Goal: Task Accomplishment & Management: Complete application form

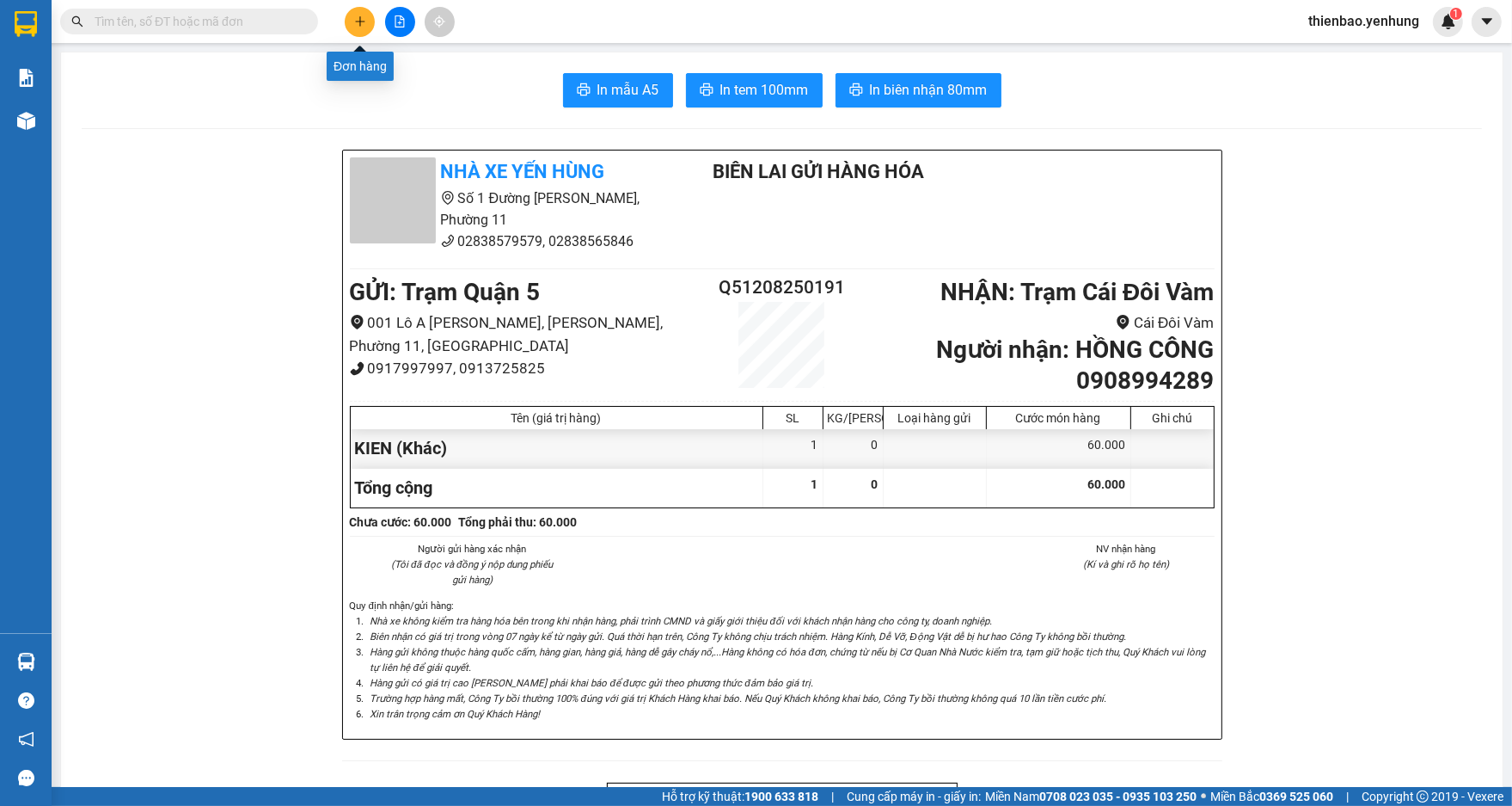
click at [361, 20] on icon "plus" at bounding box center [360, 22] width 12 height 12
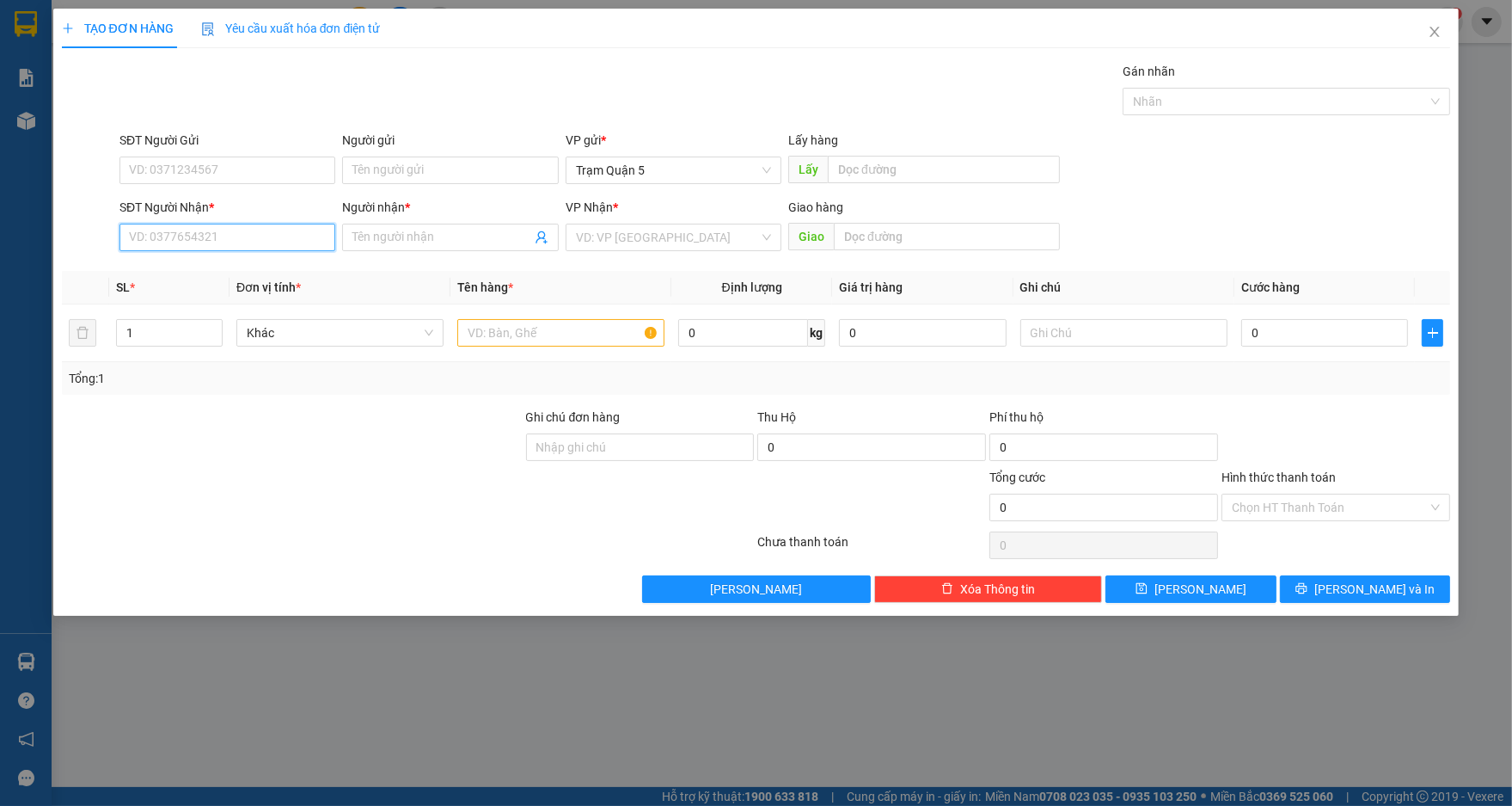
click at [250, 241] on input "SĐT Người Nhận *" at bounding box center [227, 237] width 215 height 28
type input "0848838587"
click at [480, 229] on input "Người nhận *" at bounding box center [441, 237] width 178 height 19
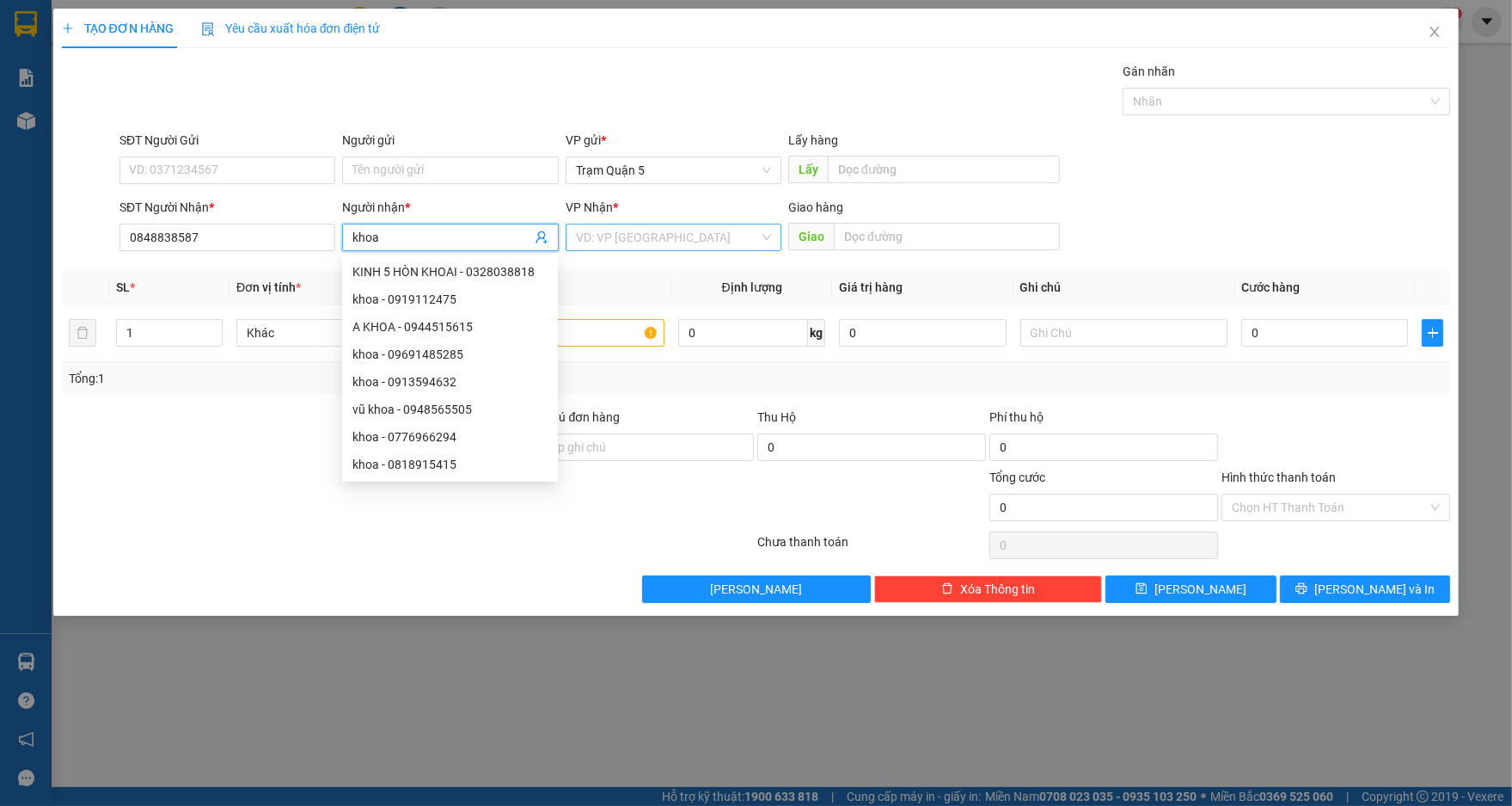
click at [761, 235] on div "VD: VP [GEOGRAPHIC_DATA]" at bounding box center [674, 237] width 215 height 28
type input "khoa"
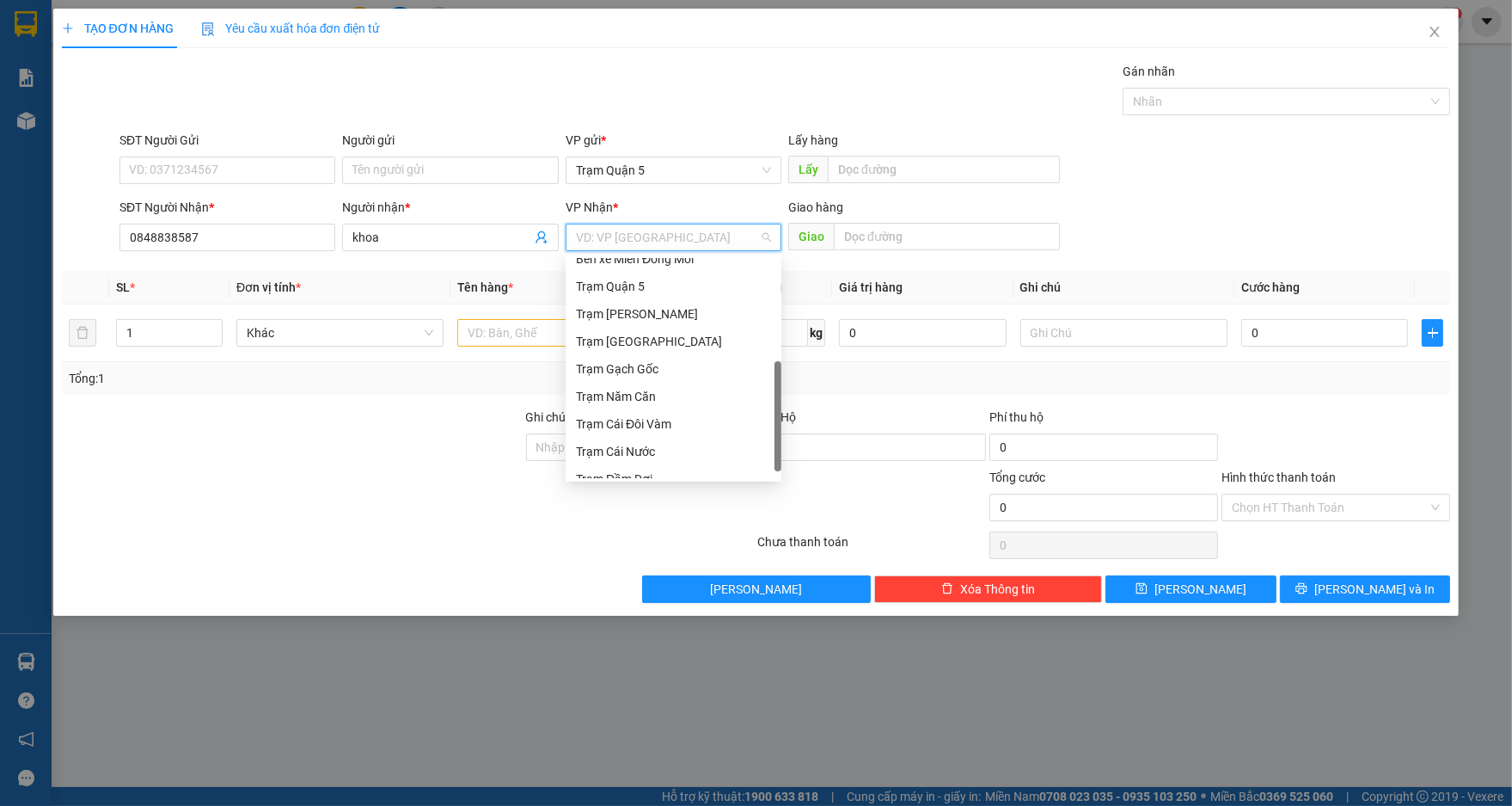
scroll to position [164, 0]
drag, startPoint x: 775, startPoint y: 323, endPoint x: 626, endPoint y: 434, distance: 185.8
click at [708, 468] on div "Bến xe Miền Đông Mới Trạm Quận 5 Trạm [GEOGRAPHIC_DATA] Trạm [GEOGRAPHIC_DATA] …" at bounding box center [674, 367] width 215 height 220
drag, startPoint x: 627, startPoint y: 461, endPoint x: 594, endPoint y: 452, distance: 34.2
click at [624, 461] on div "Trạm Đầm Dơi" at bounding box center [674, 464] width 196 height 19
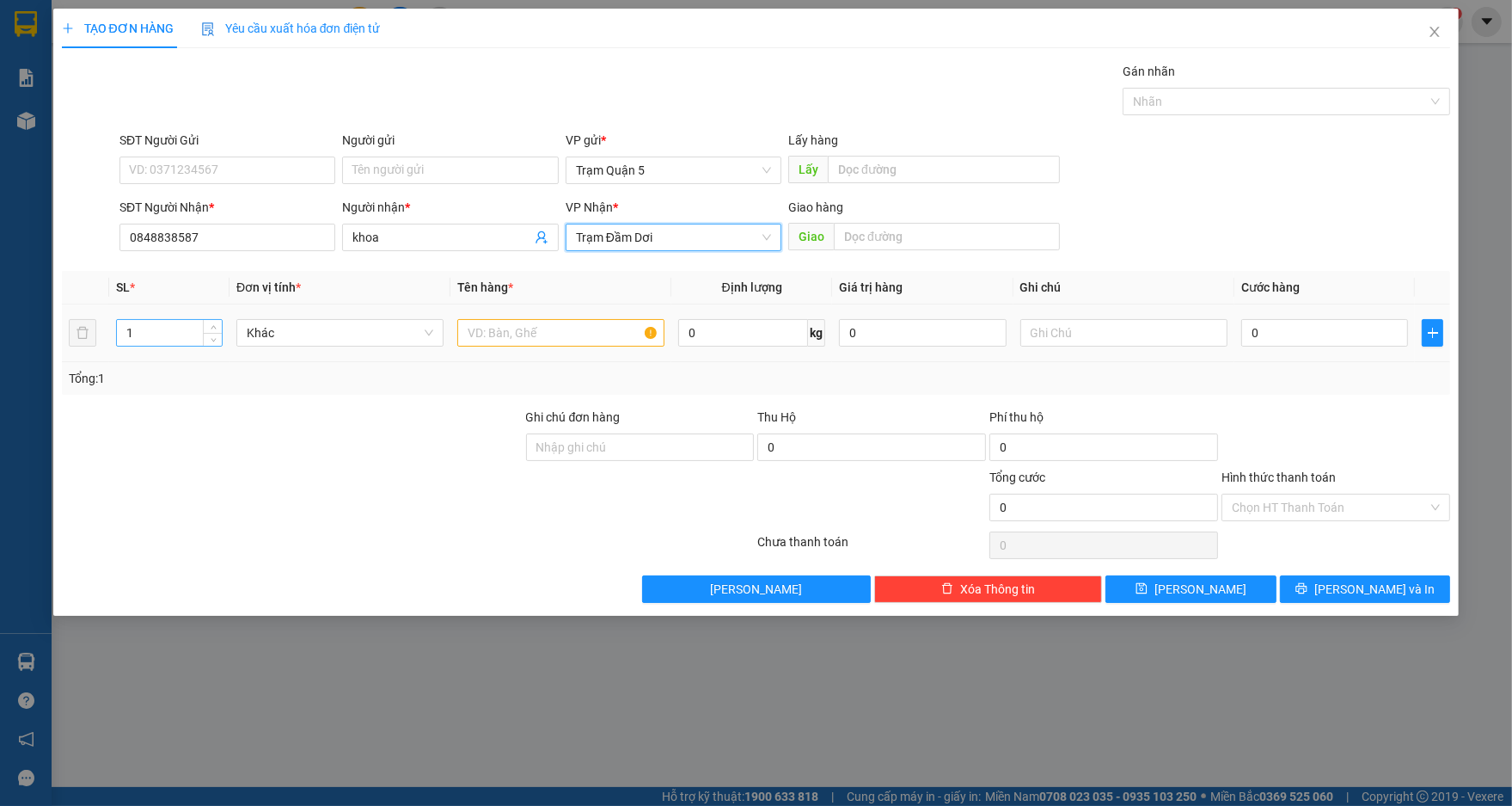
click at [159, 328] on input "1" at bounding box center [169, 333] width 105 height 26
type input "2"
click at [551, 335] on input "text" at bounding box center [561, 333] width 207 height 28
type input "món"
type input "1"
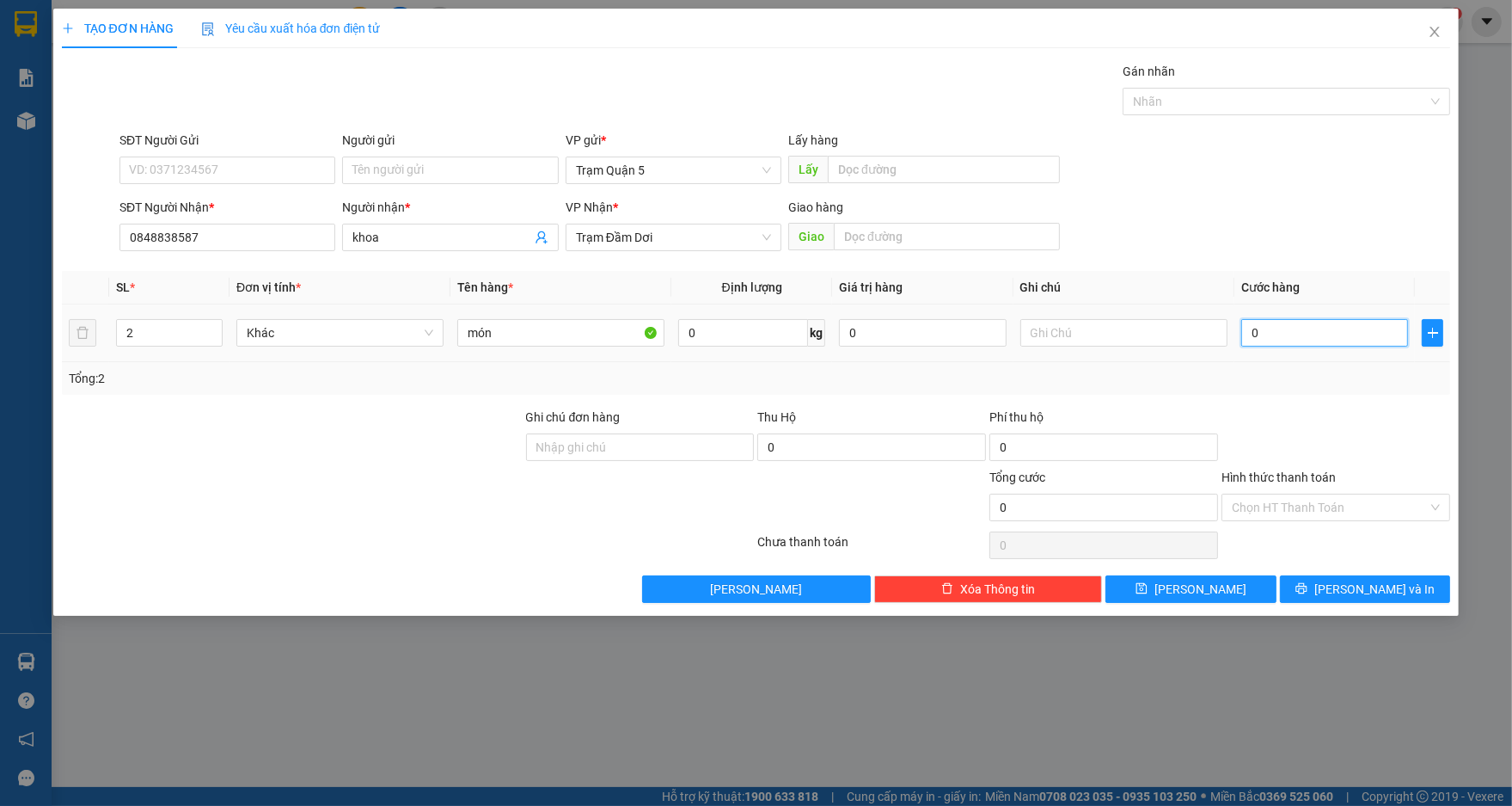
type input "1"
type input "10"
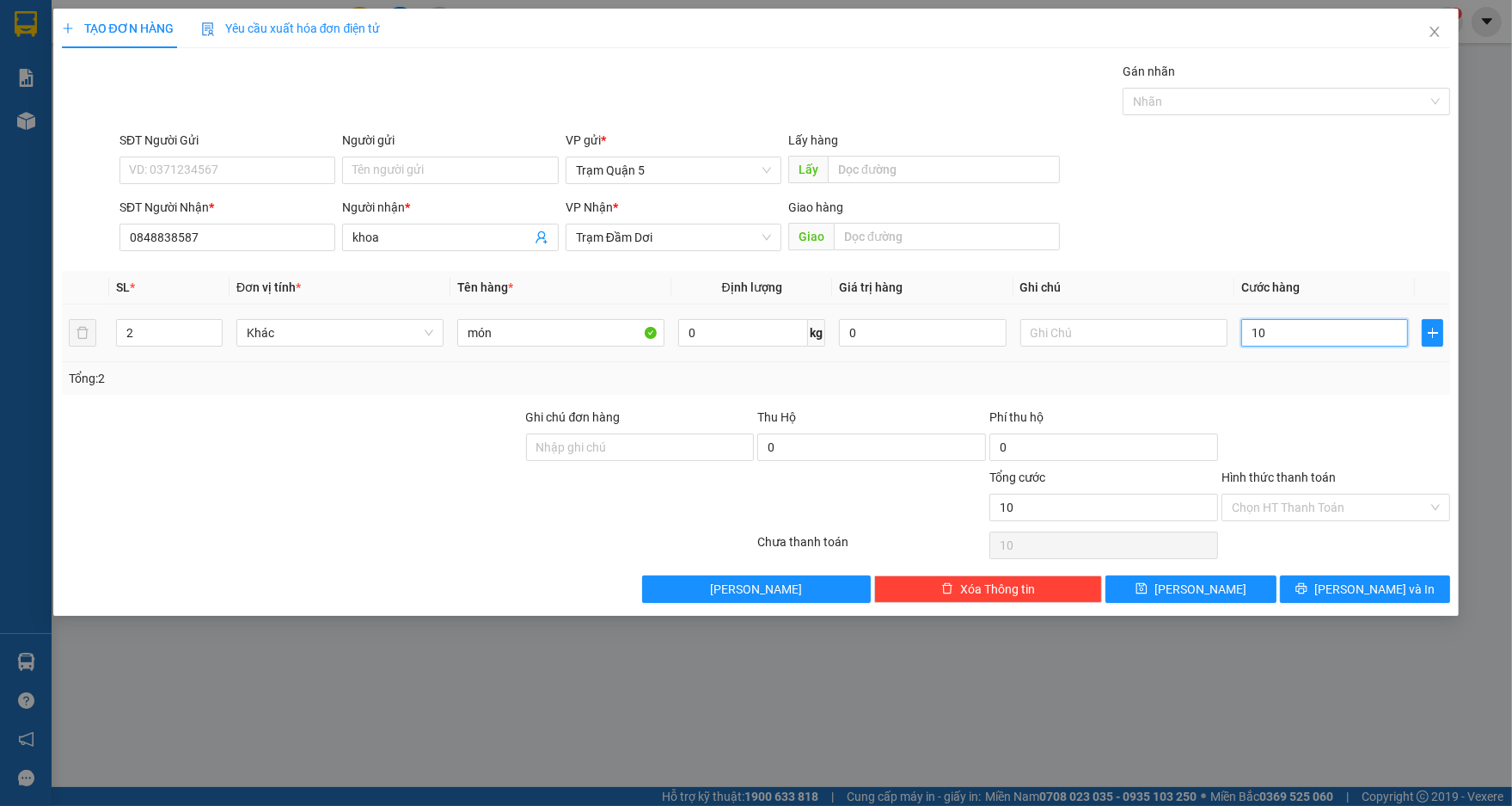
type input "100"
type input "1.000"
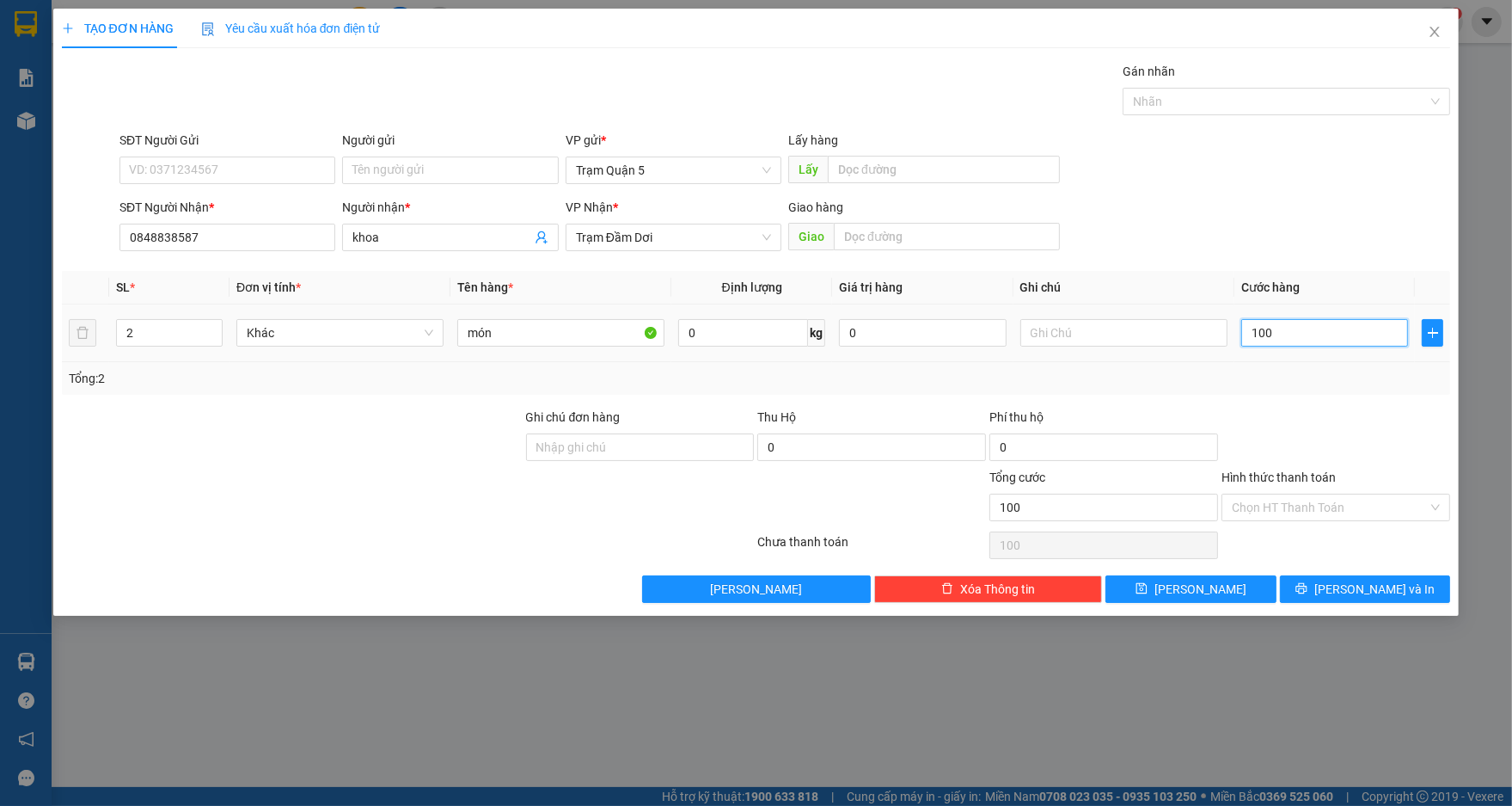
type input "1.000"
type input "1.000.000"
click at [1243, 158] on div "SĐT Người Gửi VD: 0371234567 Người gửi Tên người gửi VP gửi * Trạm Quận 5 Lấy h…" at bounding box center [785, 160] width 1337 height 60
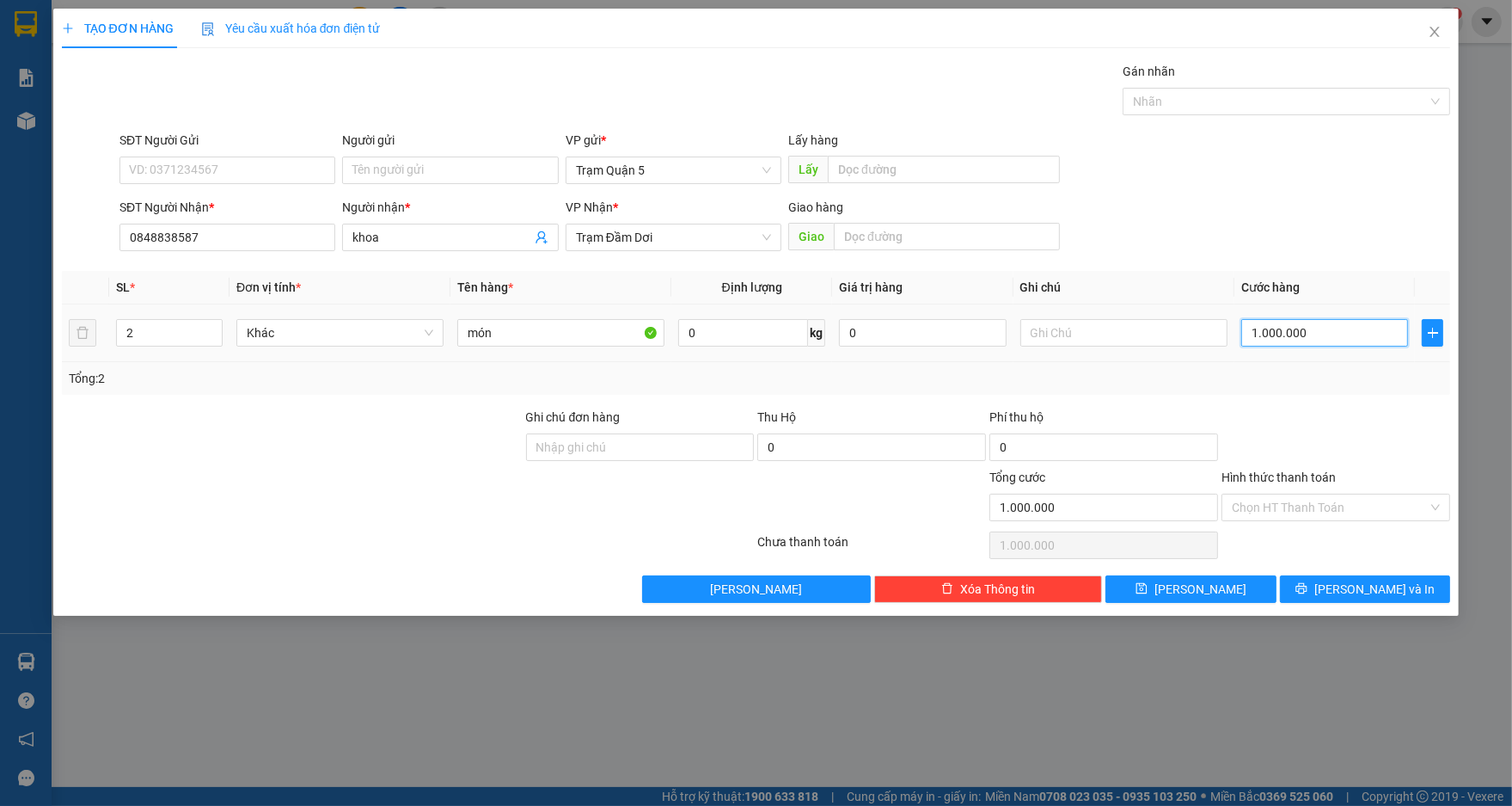
click at [1318, 335] on input "1.000.000" at bounding box center [1324, 333] width 167 height 28
type input "0"
type input "01"
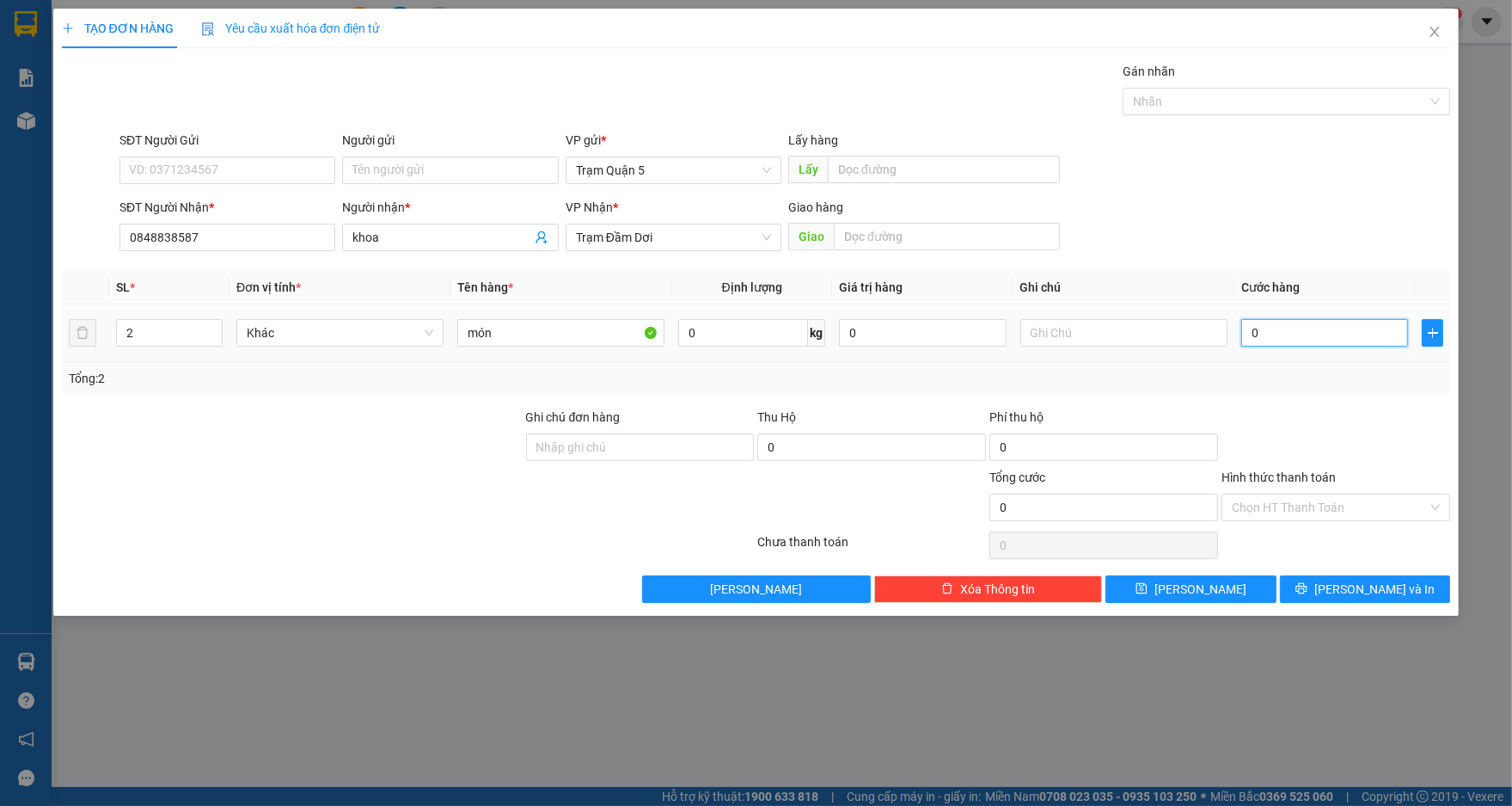
type input "1"
type input "010"
type input "10"
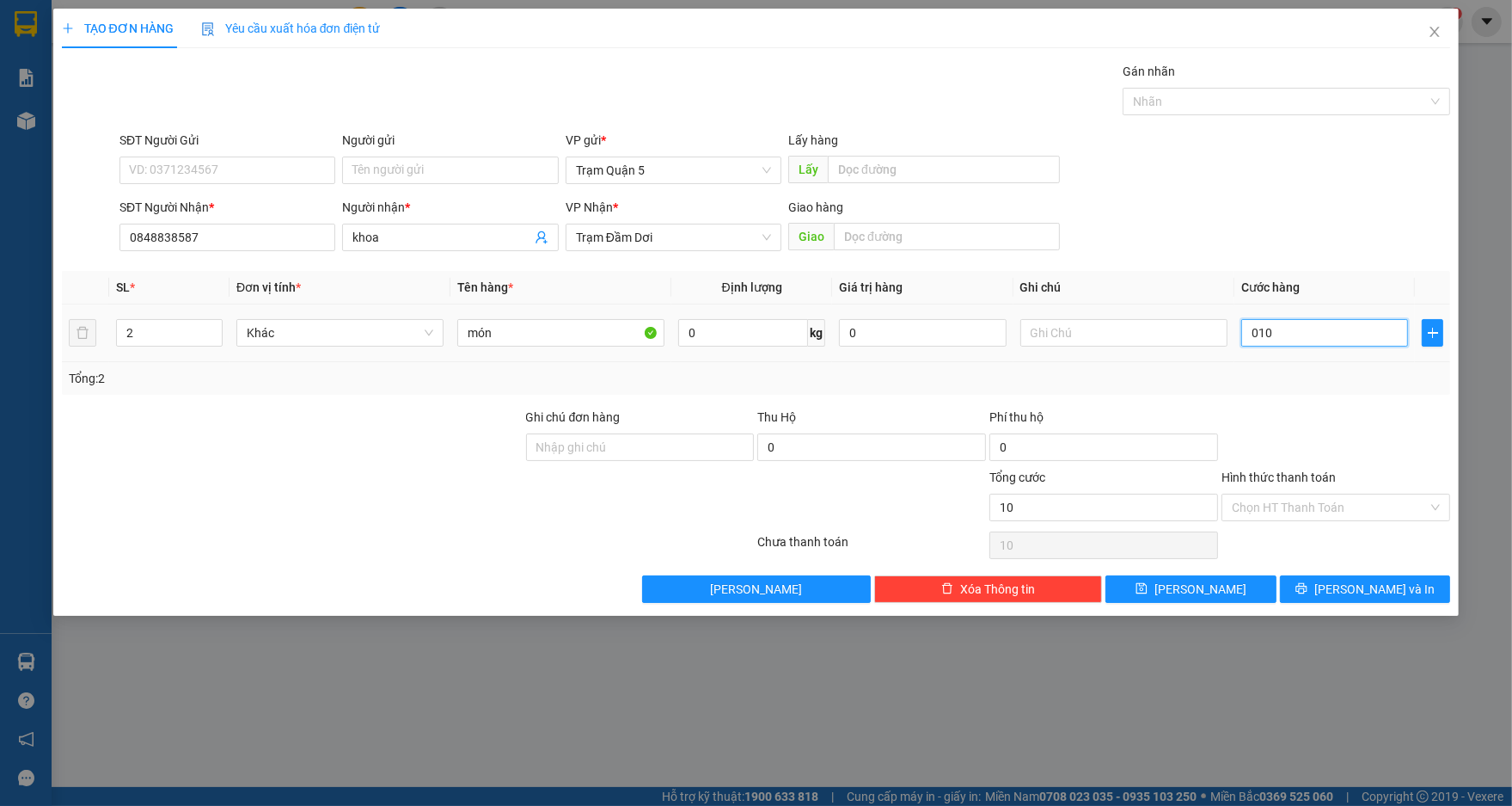
type input "0.100"
type input "100"
type input "100.000"
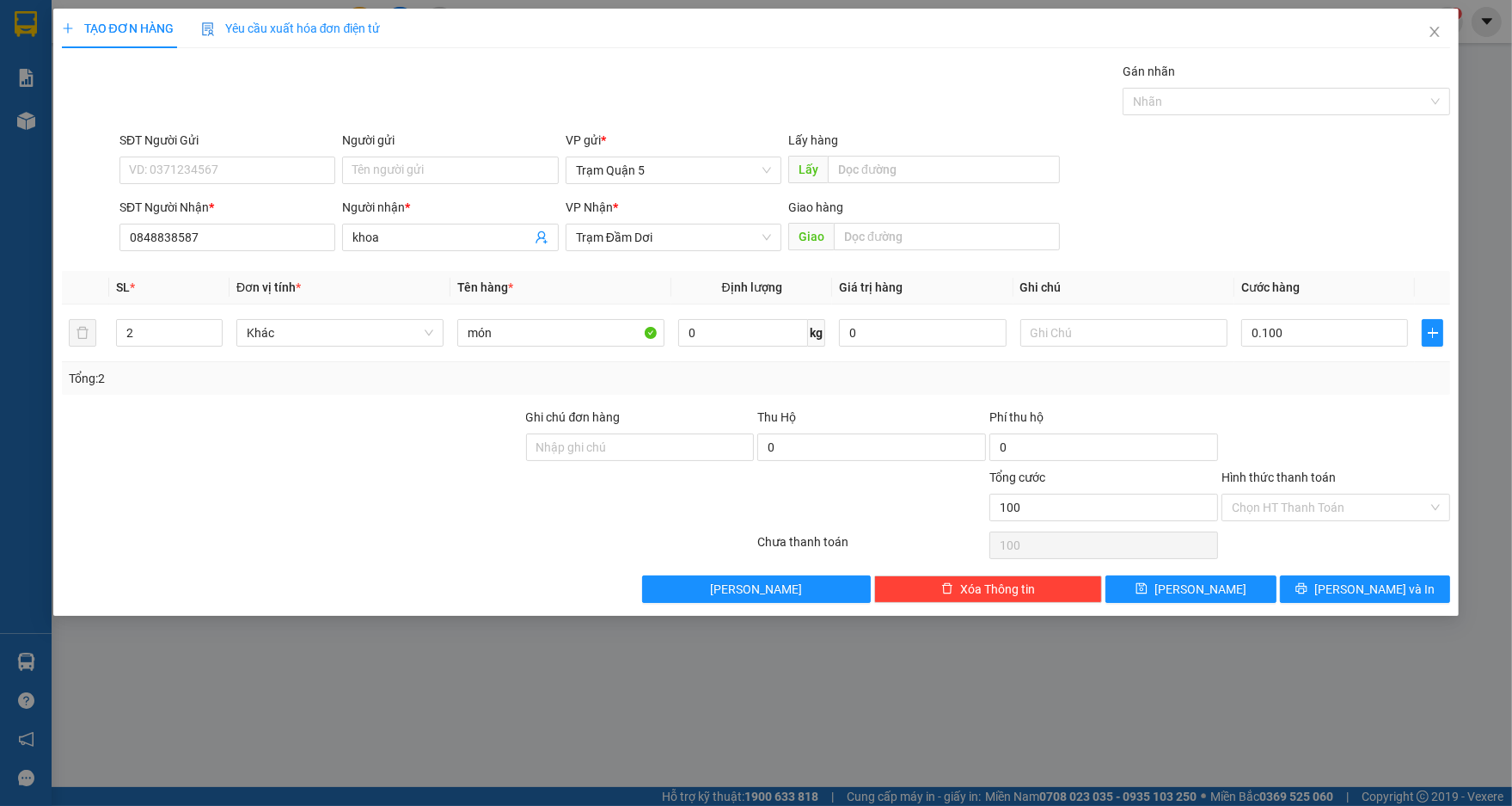
type input "100.000"
click at [1358, 214] on div "SĐT Người Nhận * 0848838587 Người nhận * khoa VP Nhận * Trạm Đầm Dơi Giao hàng …" at bounding box center [785, 227] width 1337 height 60
click at [1351, 586] on span "[PERSON_NAME] và In" at bounding box center [1375, 589] width 120 height 19
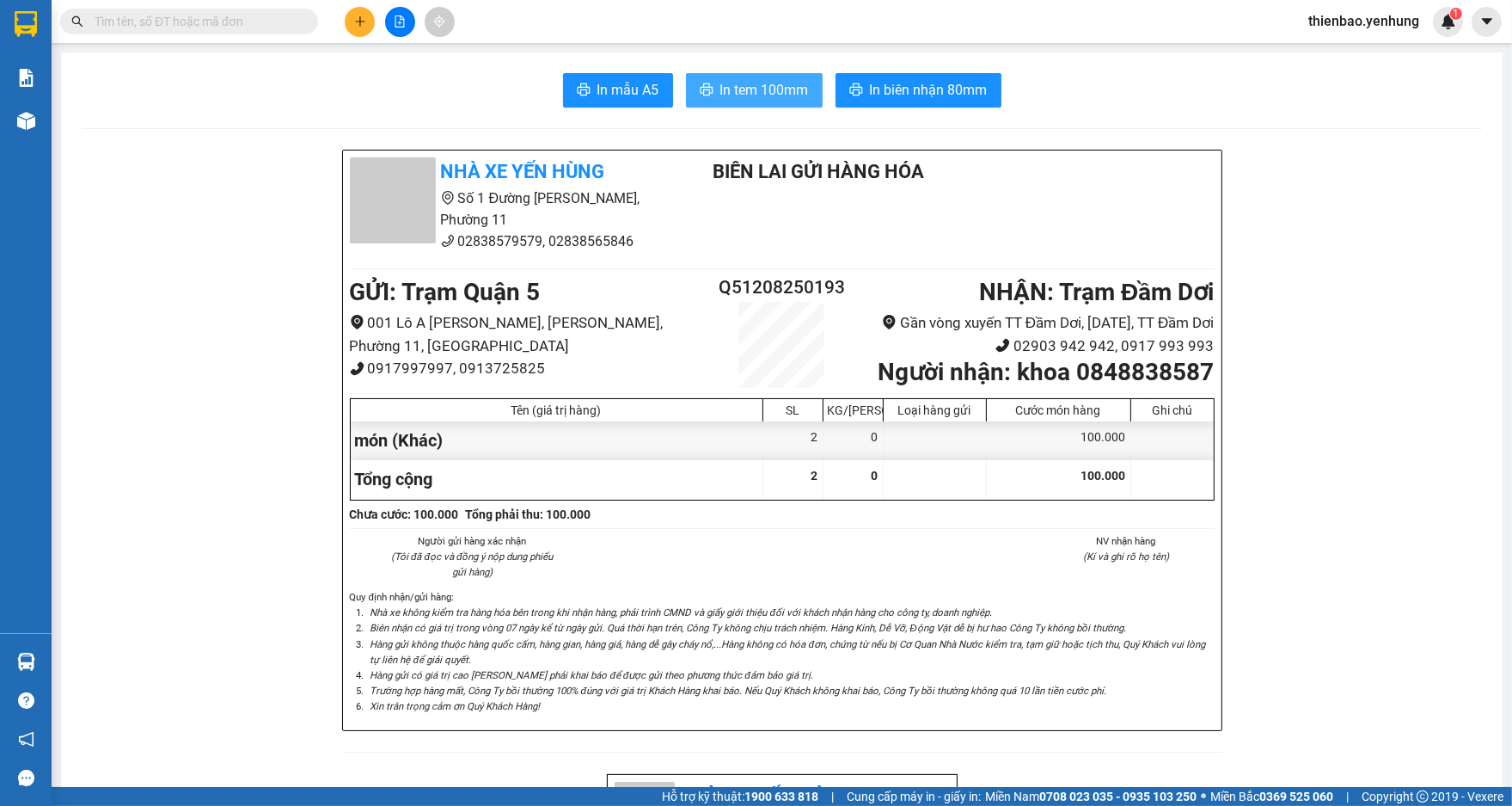
click at [744, 89] on span "In tem 100mm" at bounding box center [764, 90] width 89 height 22
